Goal: Information Seeking & Learning: Learn about a topic

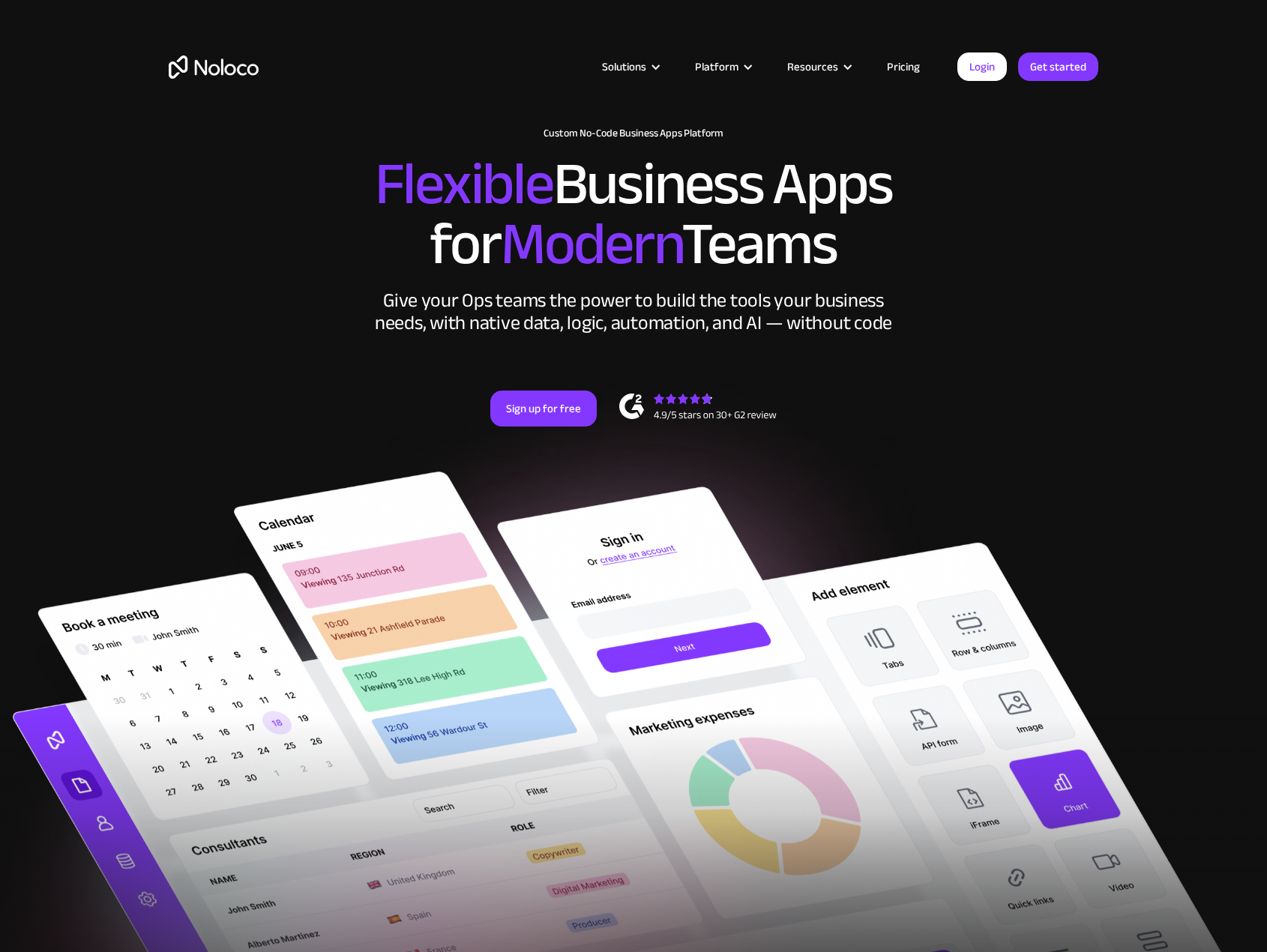
click at [508, 52] on div "Solutions Use Cases Business Types Project Management Keep track of customers, …" at bounding box center [633, 82] width 959 height 88
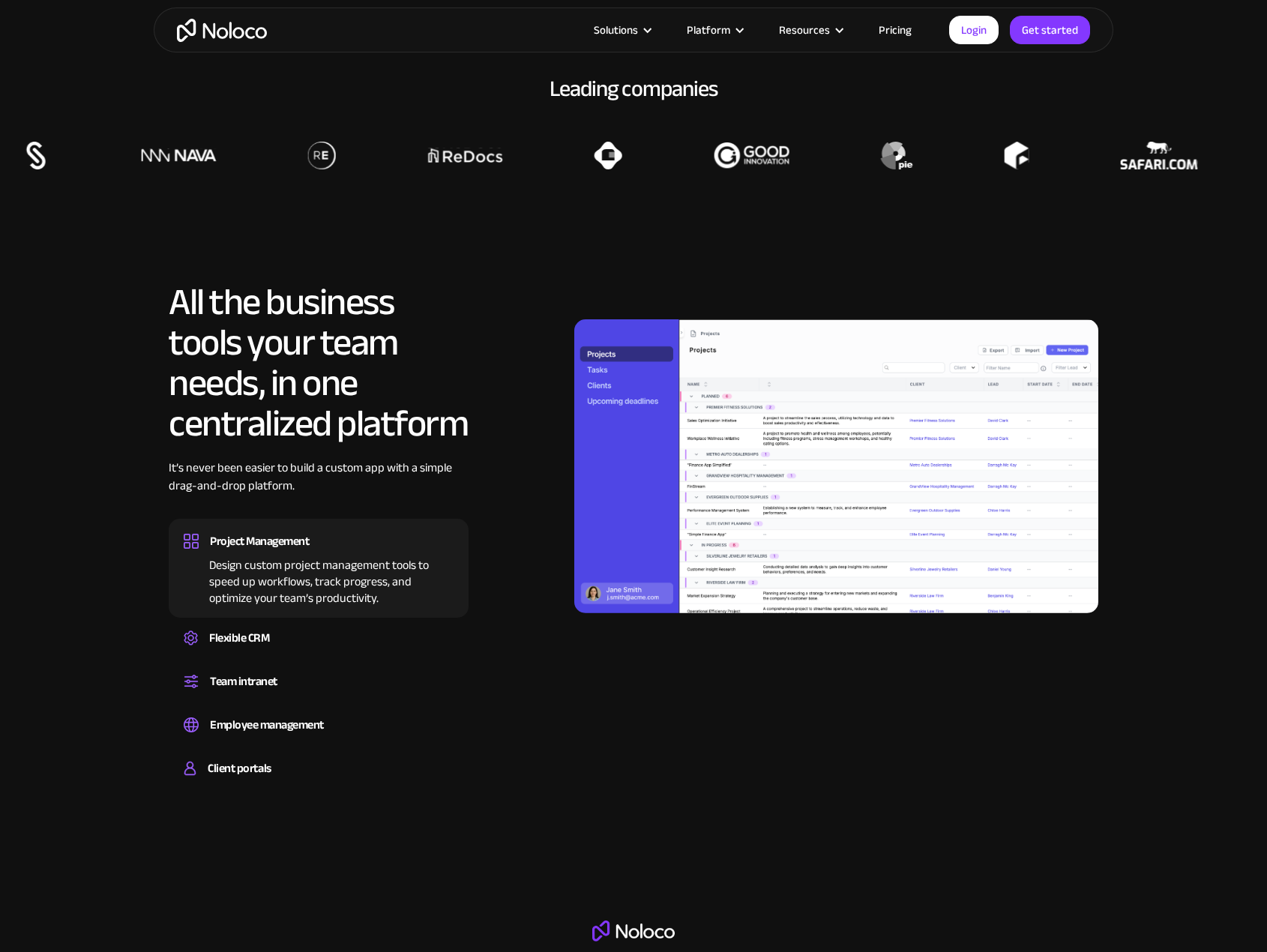
scroll to position [1199, 0]
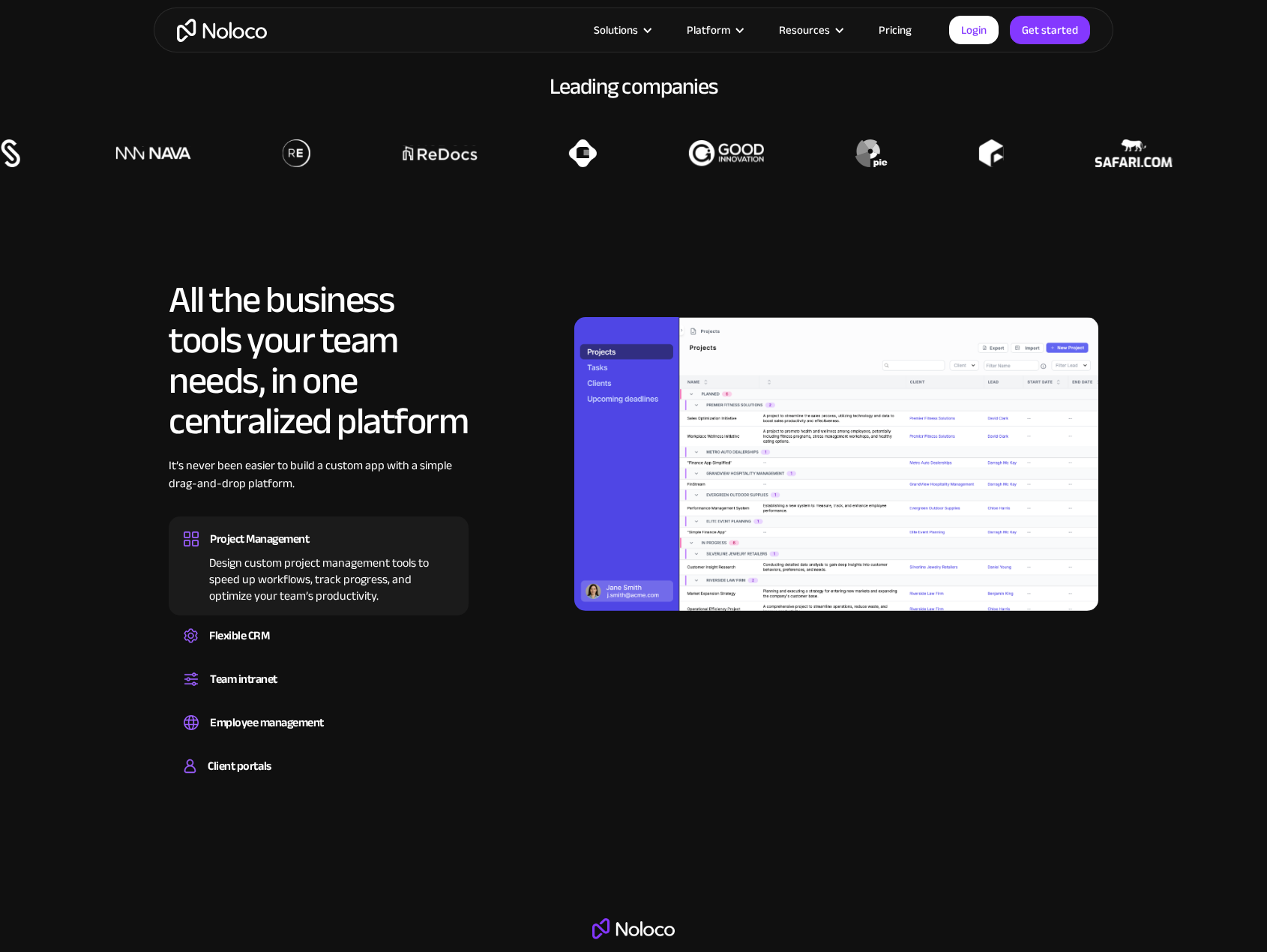
click at [752, 462] on img at bounding box center [836, 464] width 524 height 294
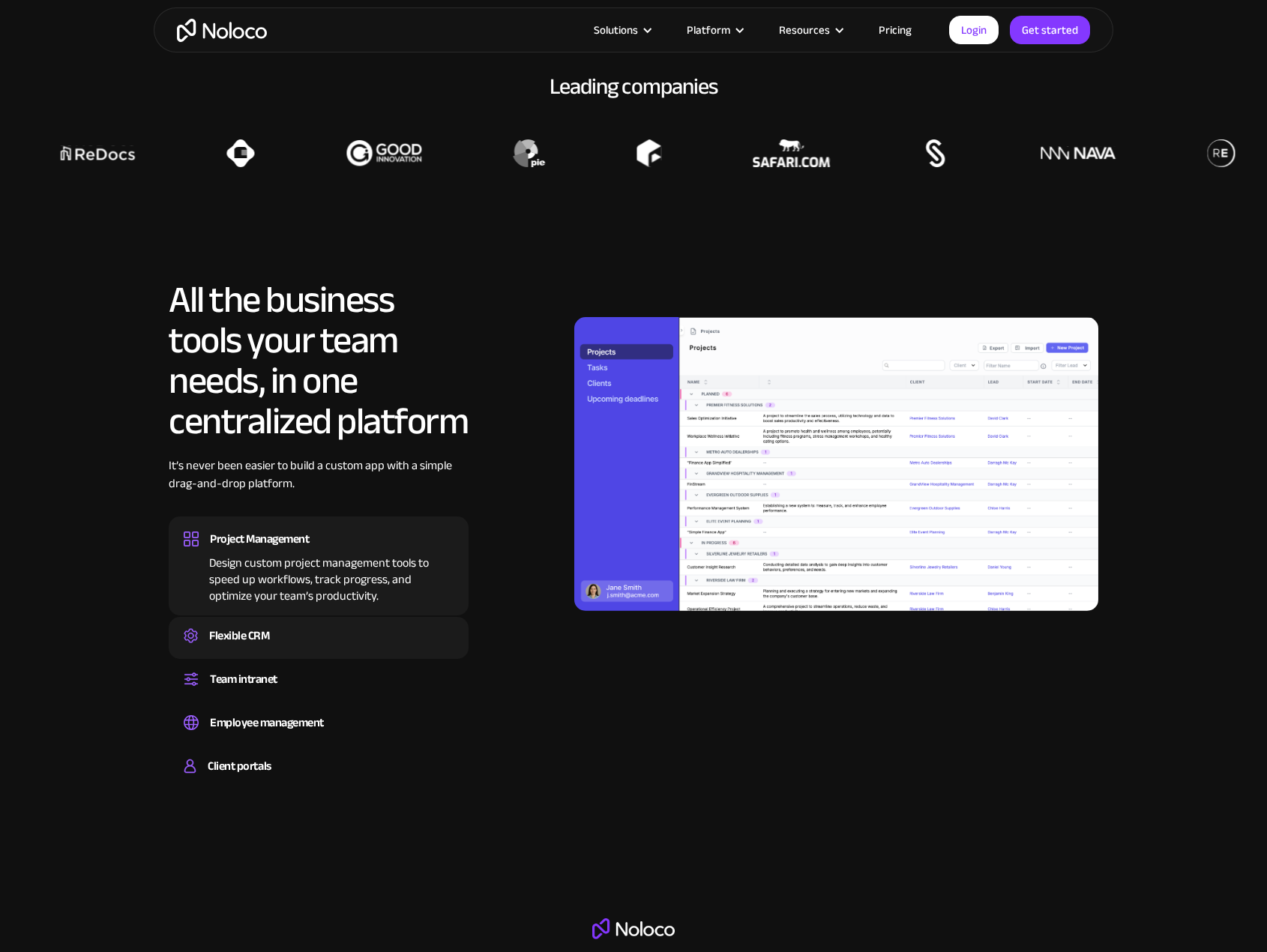
click at [271, 649] on div "Create a custom CRM that you can adapt to your business’s needs, centralize you…" at bounding box center [318, 649] width 270 height 5
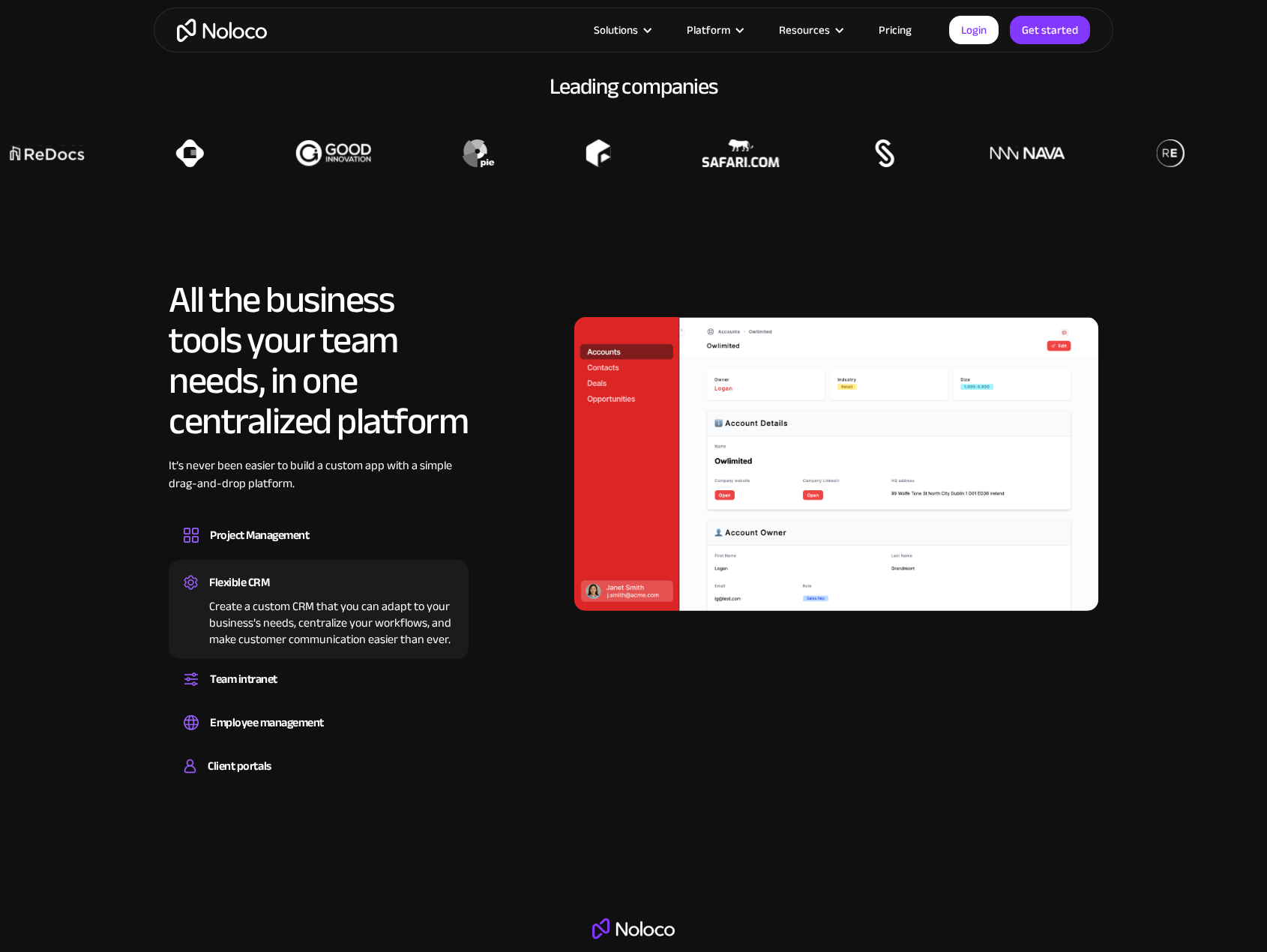
click at [827, 479] on img at bounding box center [836, 464] width 524 height 294
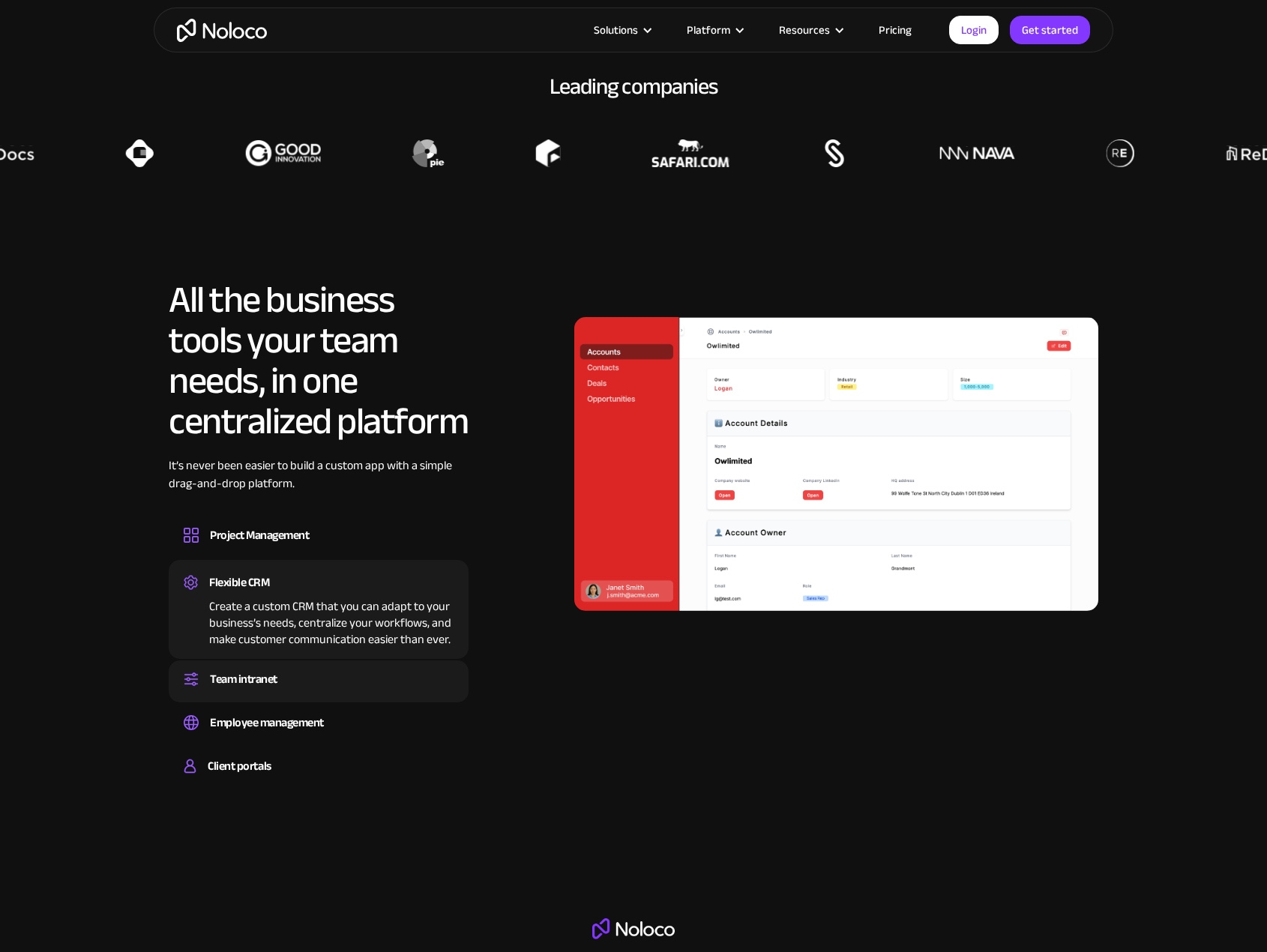
click at [253, 672] on div "Team intranet" at bounding box center [244, 679] width 68 height 23
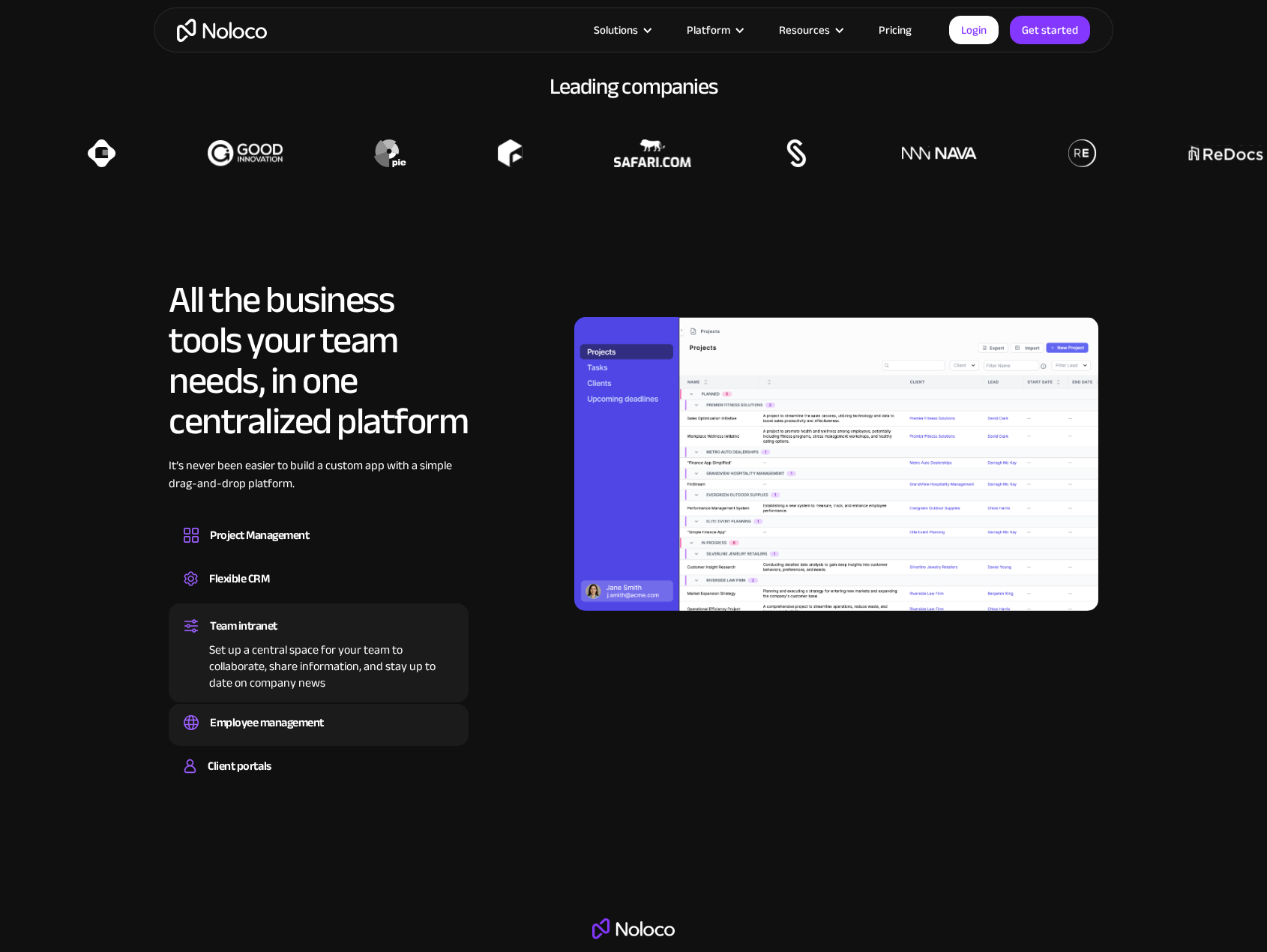
click at [263, 717] on div "Employee management" at bounding box center [266, 722] width 114 height 23
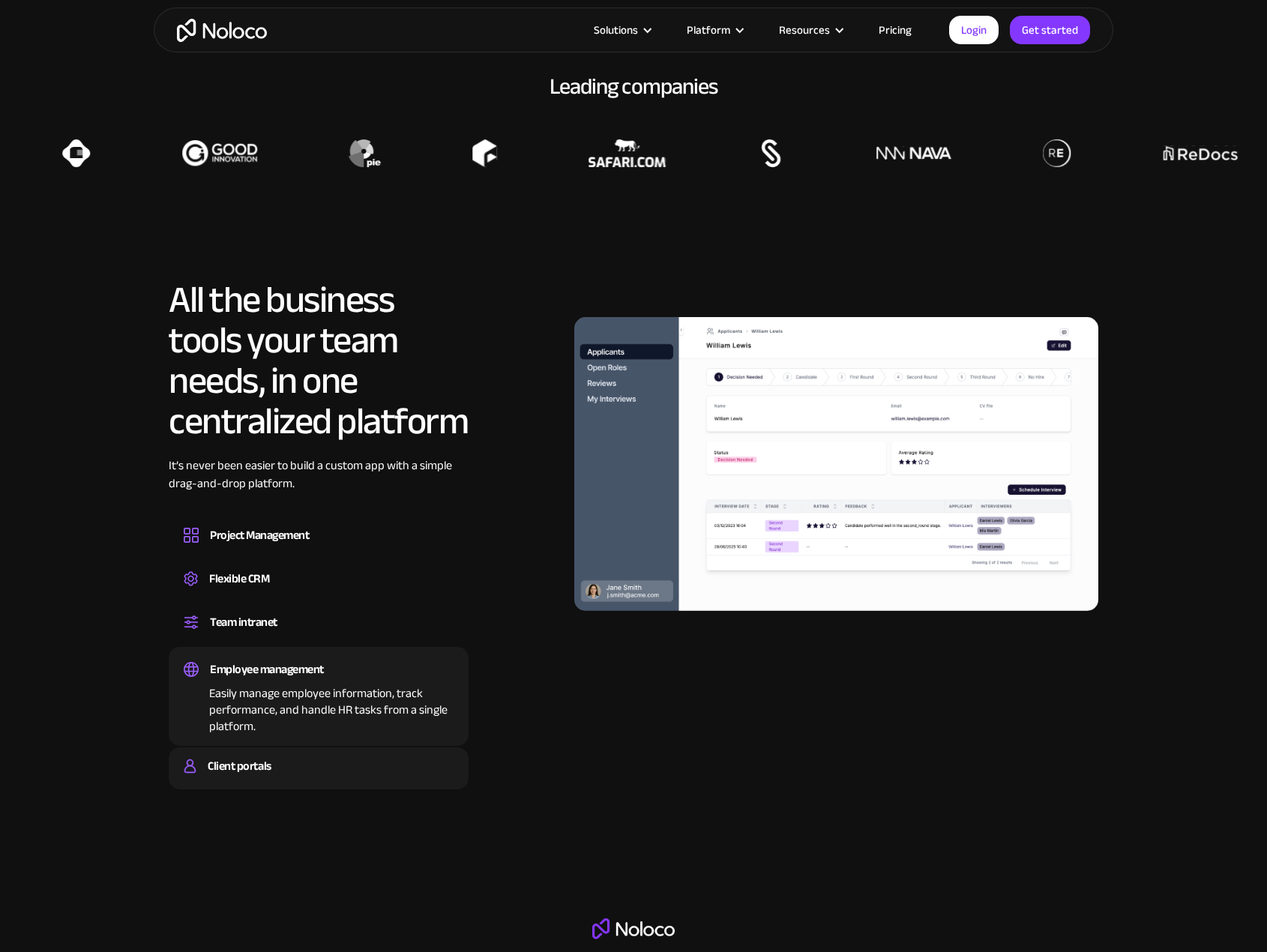
click at [251, 760] on div "Client portals" at bounding box center [239, 767] width 63 height 23
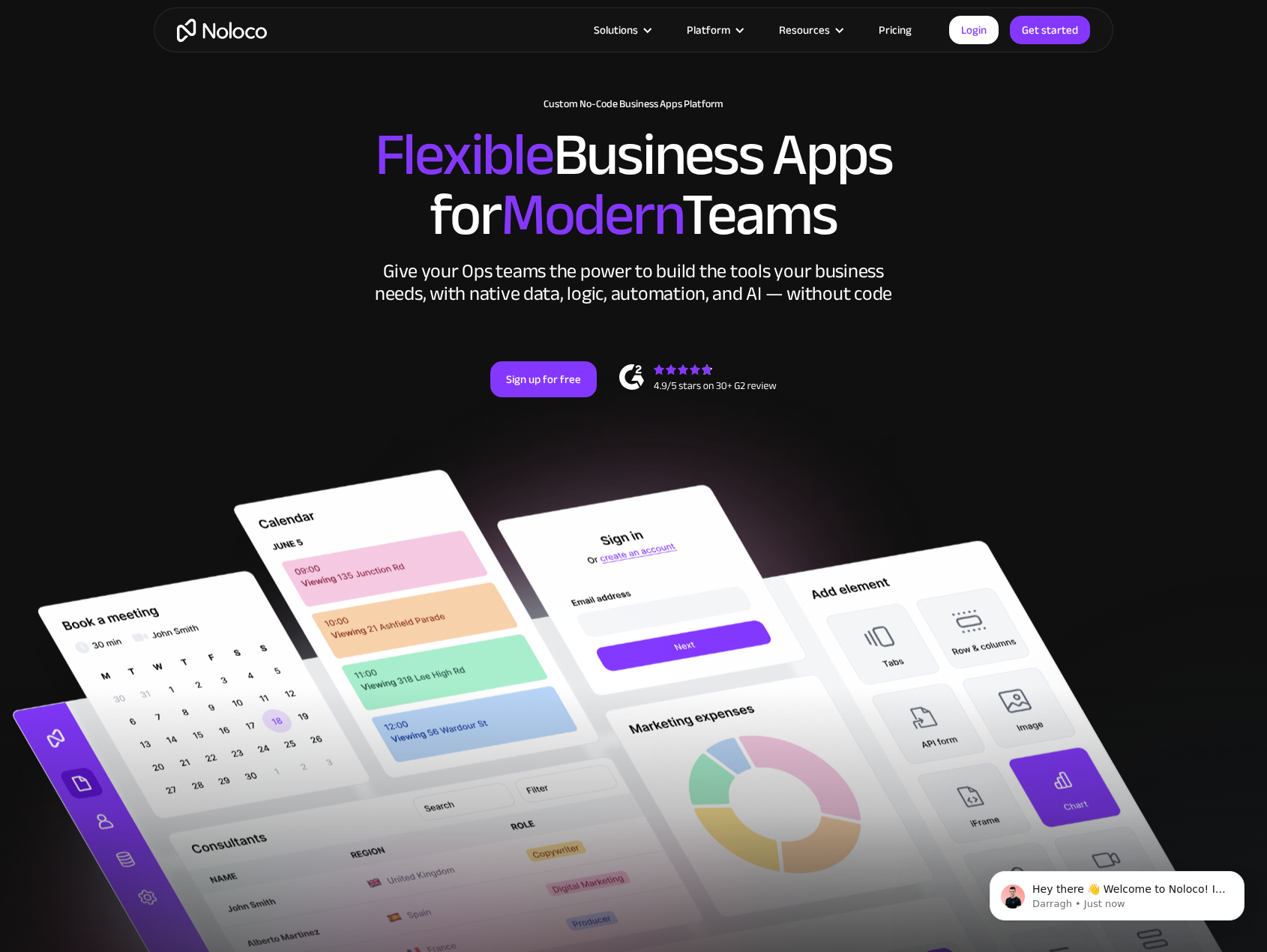
scroll to position [0, 0]
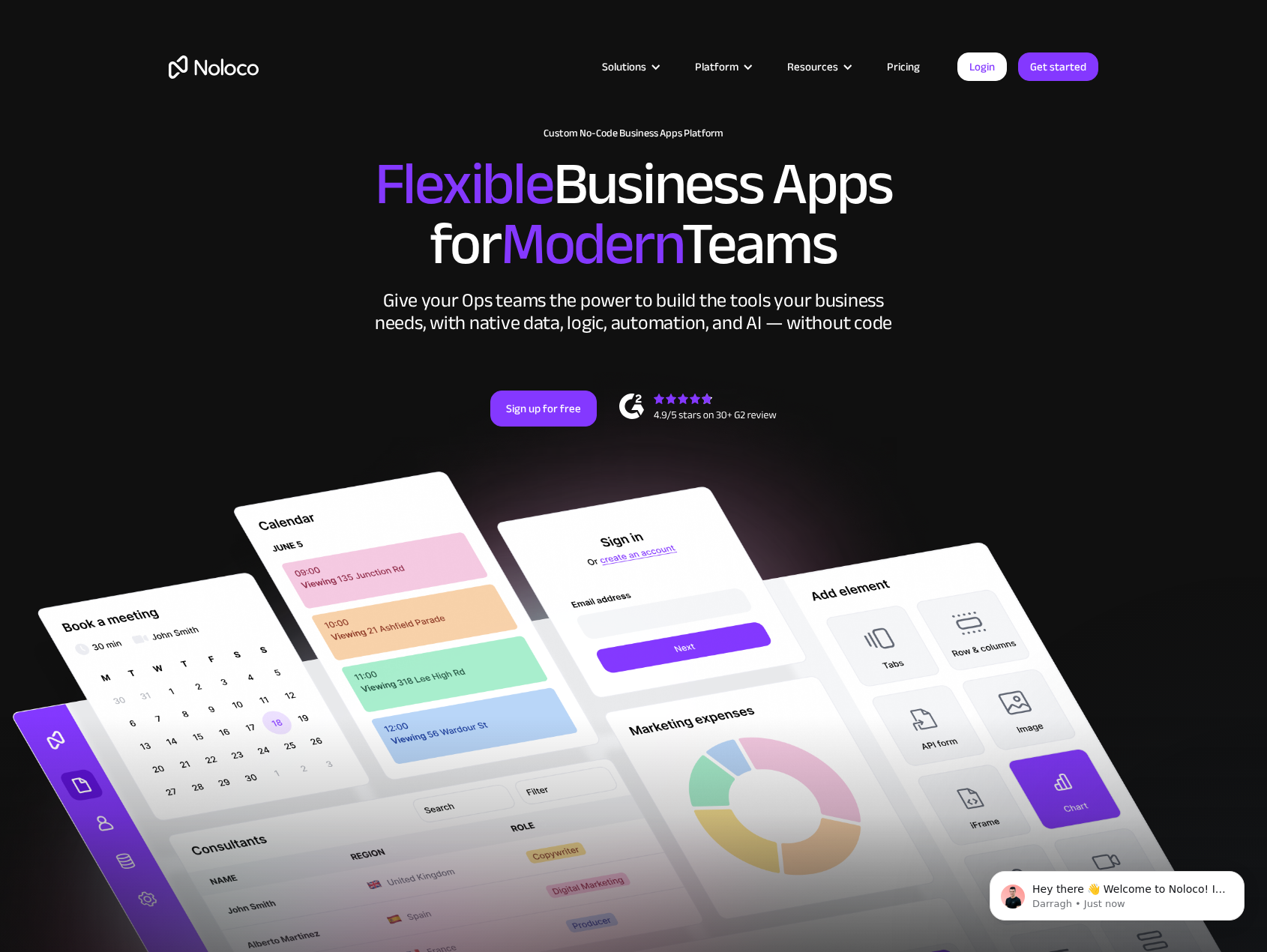
click at [895, 63] on link "Pricing" at bounding box center [903, 67] width 71 height 20
